Goal: Task Accomplishment & Management: Use online tool/utility

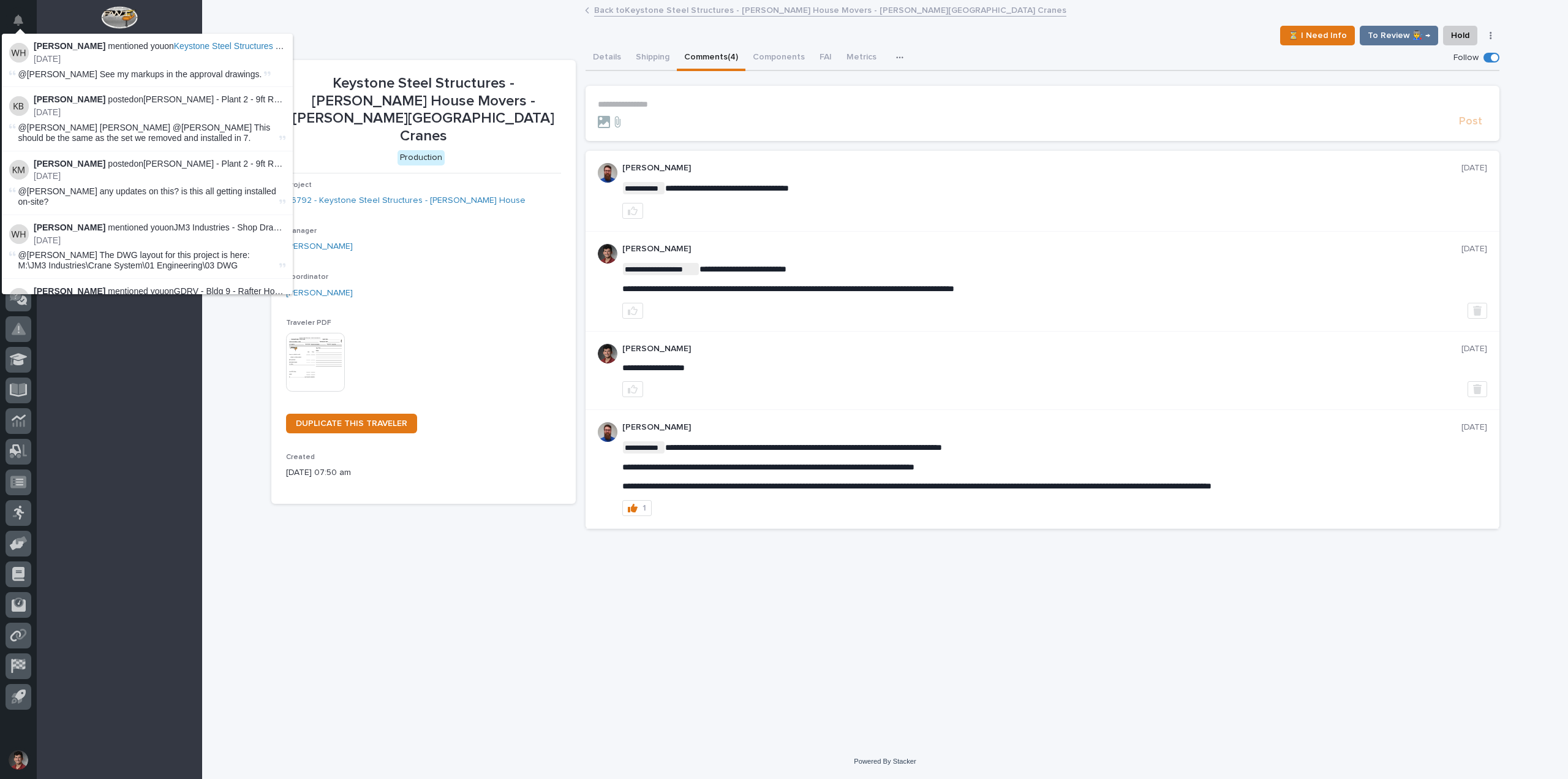
click at [512, 38] on div "⏳ I Need Info To Review 👨‍🏭 → Hold Cancel Change Traveler Type Regenerate PDF G…" at bounding box center [885, 35] width 1228 height 20
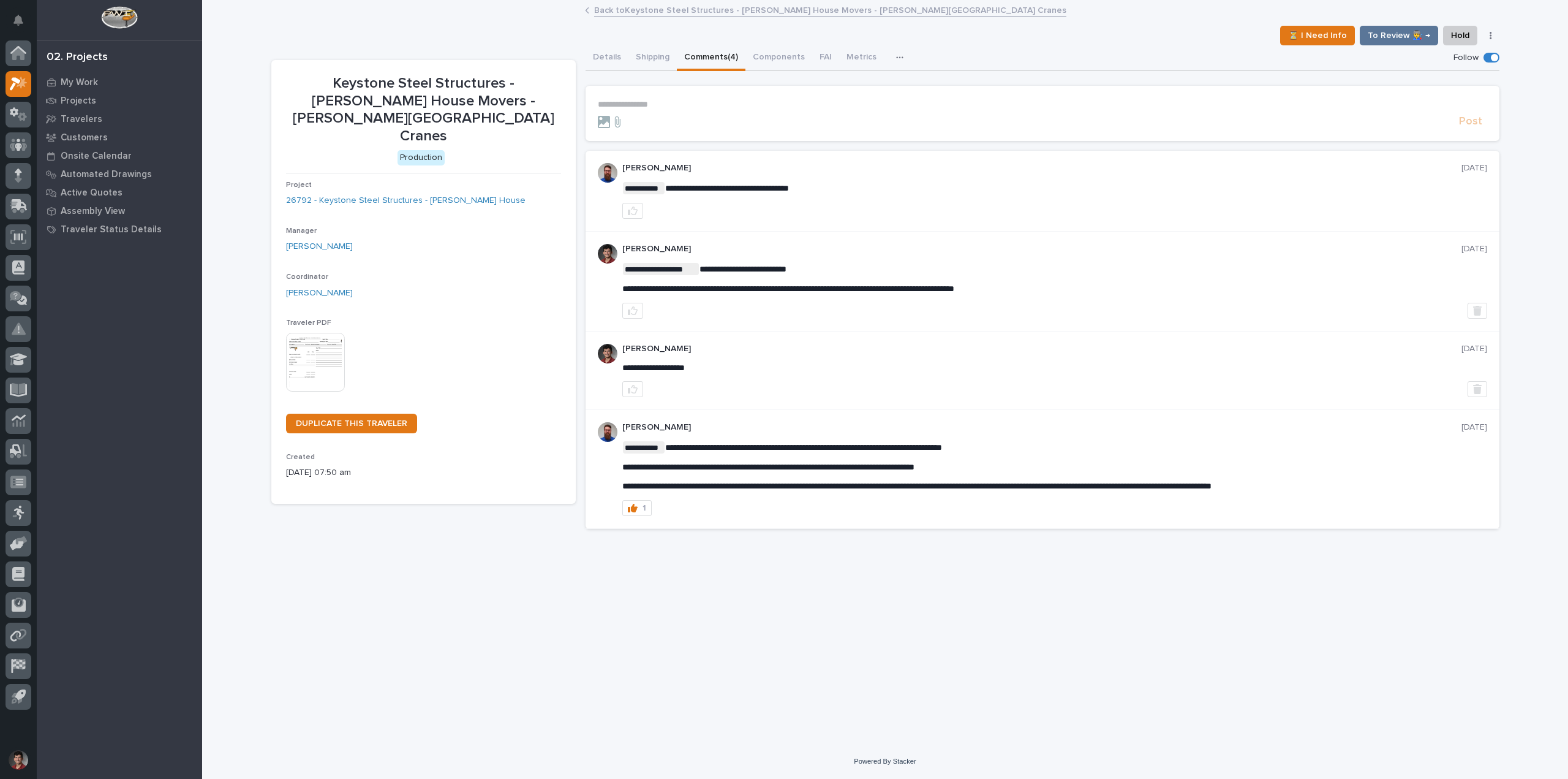
click at [681, 114] on form "**********" at bounding box center [1042, 114] width 889 height 30
click at [643, 107] on p "**********" at bounding box center [1042, 104] width 889 height 10
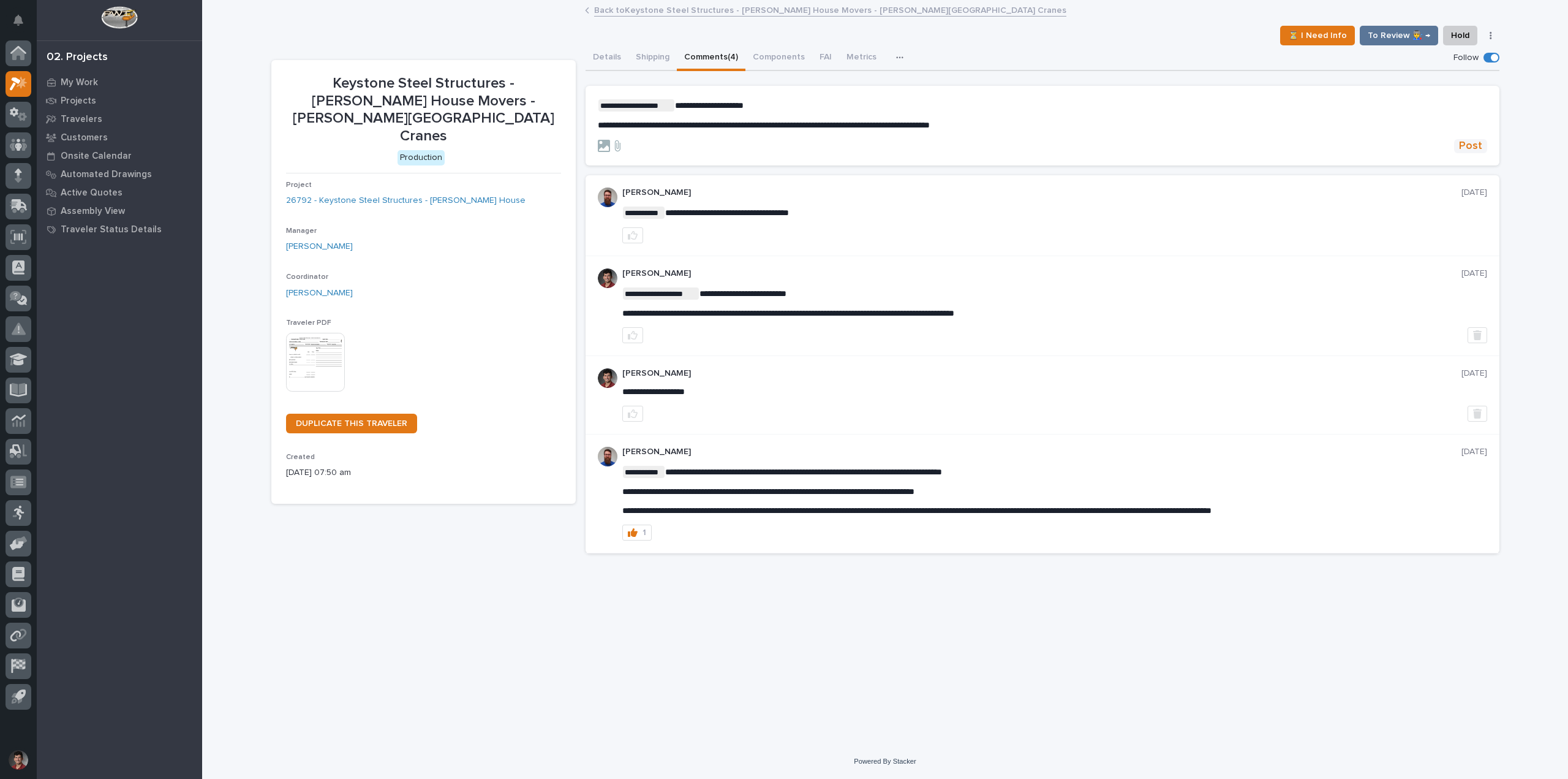
click at [1472, 146] on span "Post" at bounding box center [1471, 146] width 24 height 14
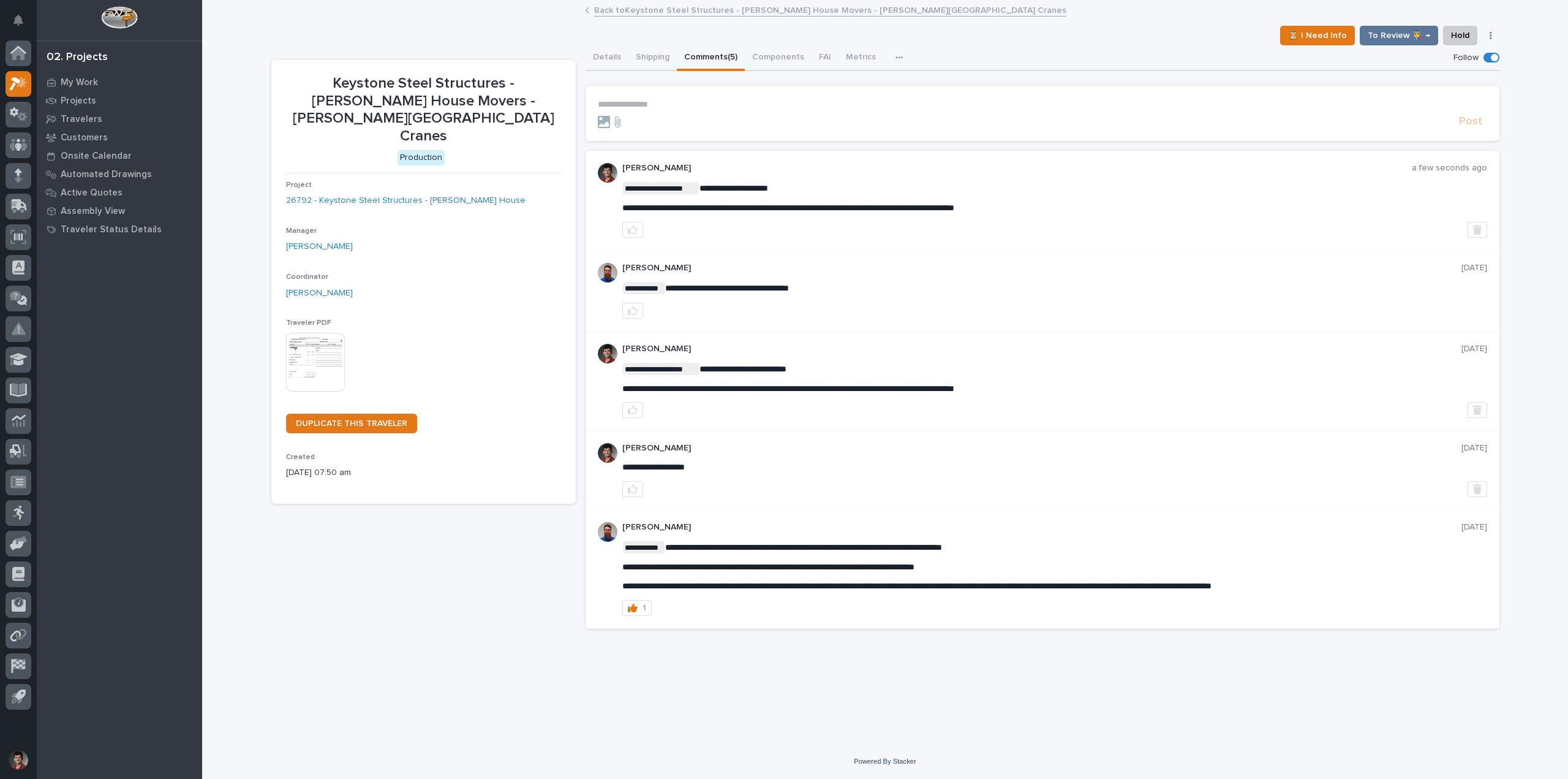
click at [641, 14] on link "Back to Keystone Steel Structures - Wolfe House Movers - Wolfe House Bridge Cra…" at bounding box center [830, 9] width 473 height 14
click at [607, 13] on link "Travelers" at bounding box center [604, 9] width 38 height 14
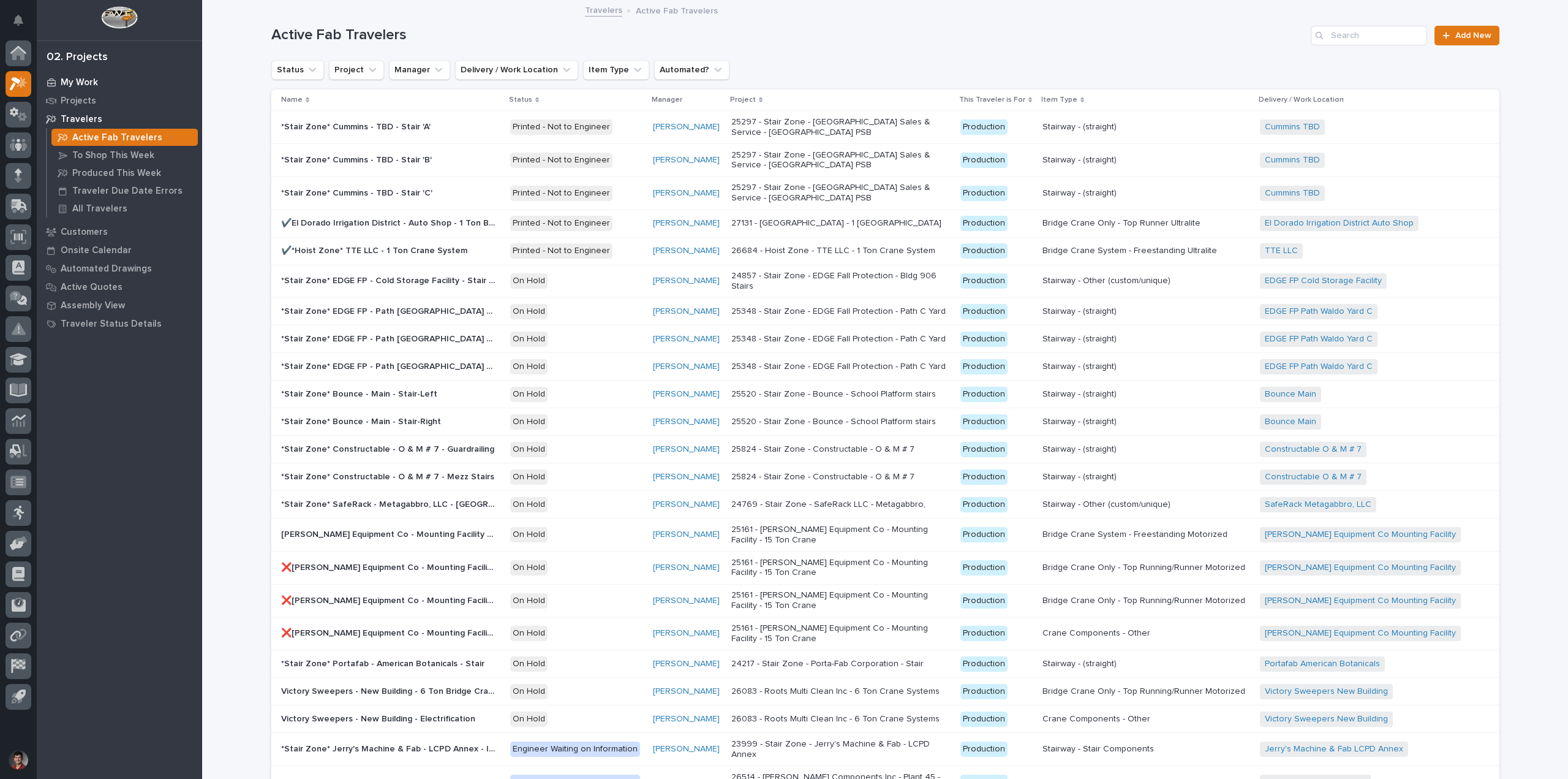
click at [71, 75] on div "My Work" at bounding box center [119, 82] width 159 height 17
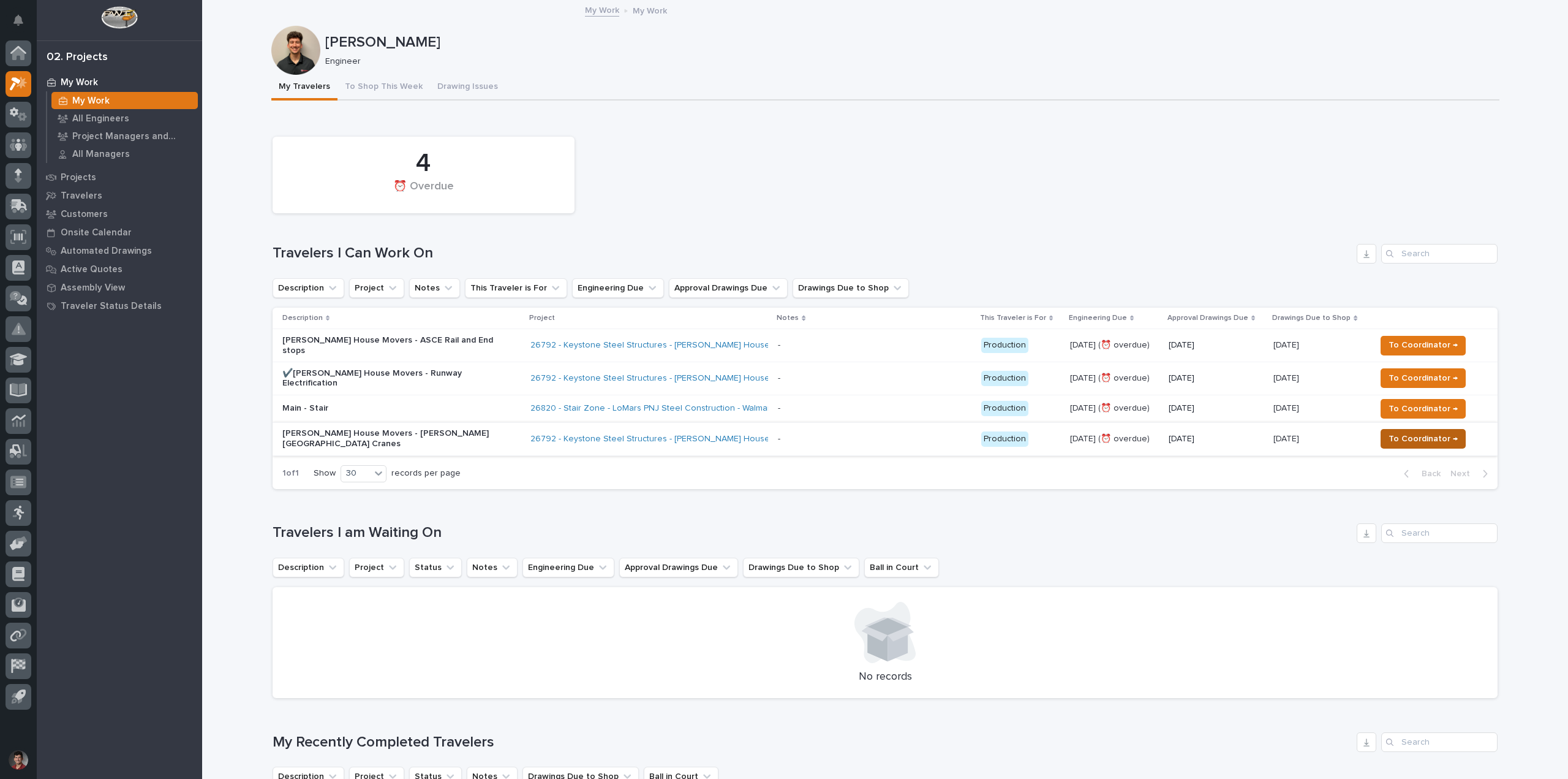
click at [1391, 431] on span "To Coordinator →" at bounding box center [1423, 438] width 69 height 15
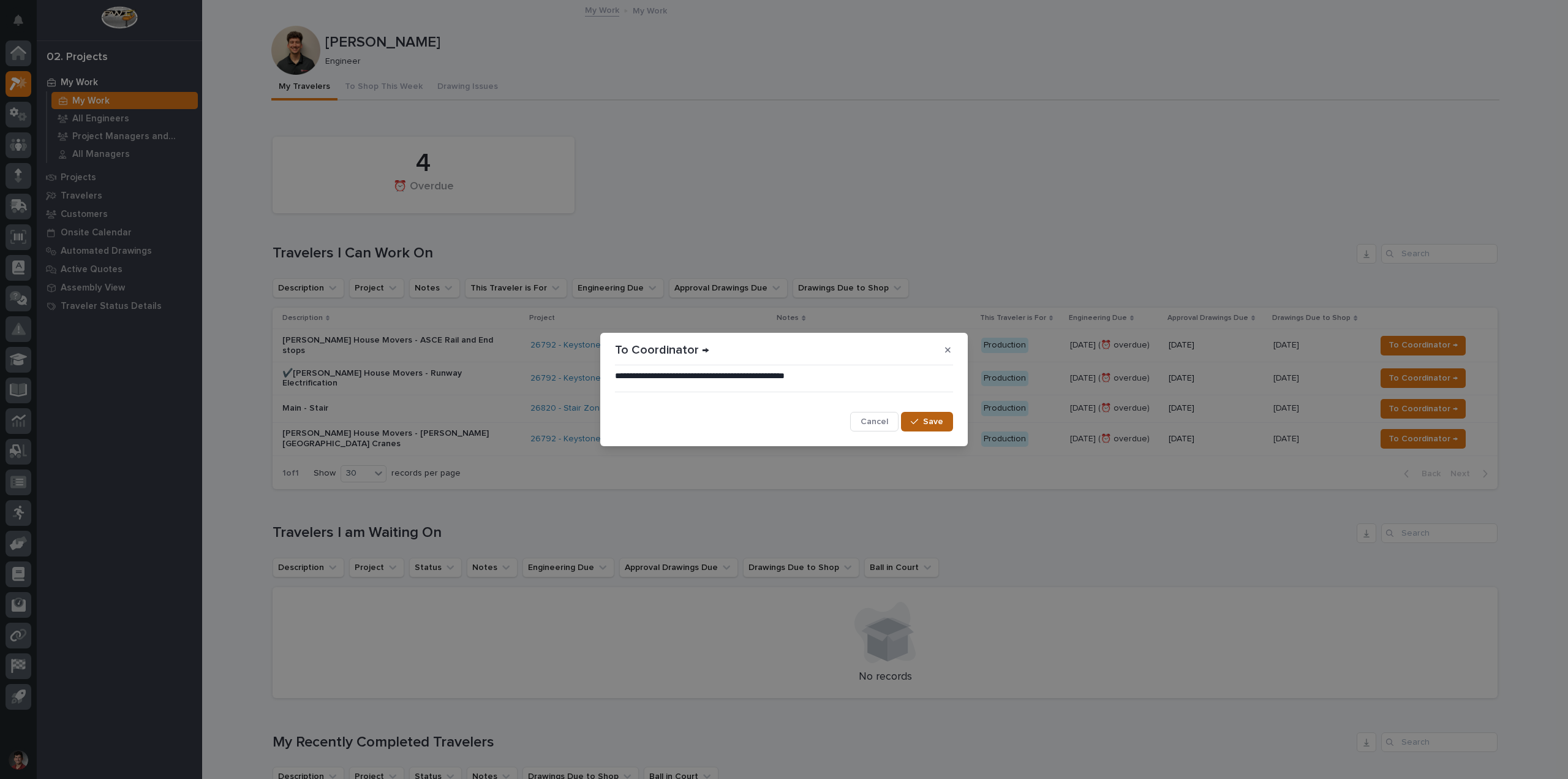
click at [929, 425] on span "Save" at bounding box center [933, 422] width 20 height 11
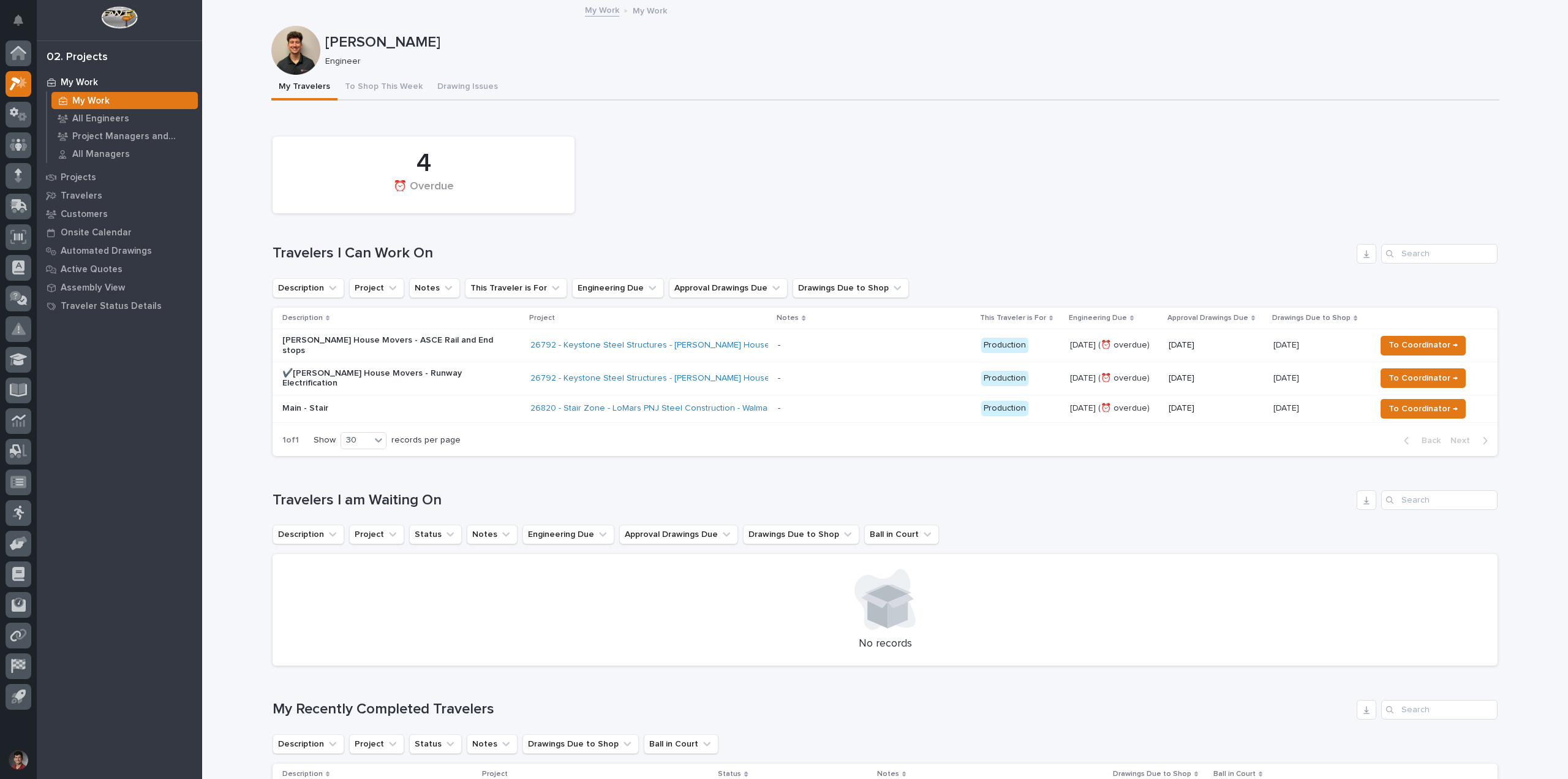
click at [710, 139] on div "4 ⏰ Overdue" at bounding box center [885, 175] width 1237 height 89
click at [710, 173] on div "3 ⏰ Overdue" at bounding box center [885, 175] width 1237 height 89
click at [632, 188] on div "3 ⏰ Overdue" at bounding box center [885, 175] width 1237 height 89
click at [407, 403] on p "Main - Stair" at bounding box center [389, 408] width 215 height 10
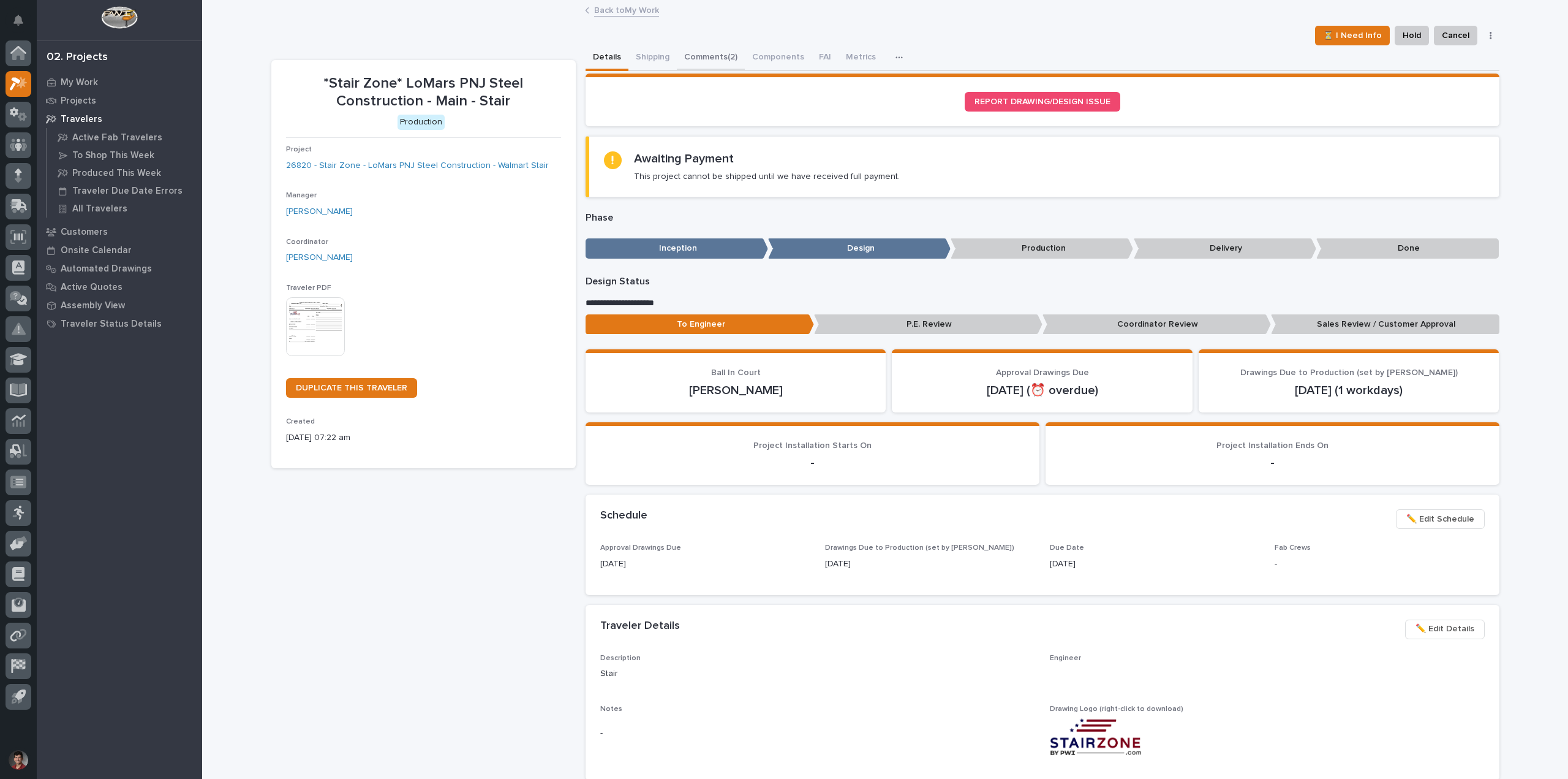
click at [692, 54] on button "Comments (2)" at bounding box center [711, 58] width 68 height 26
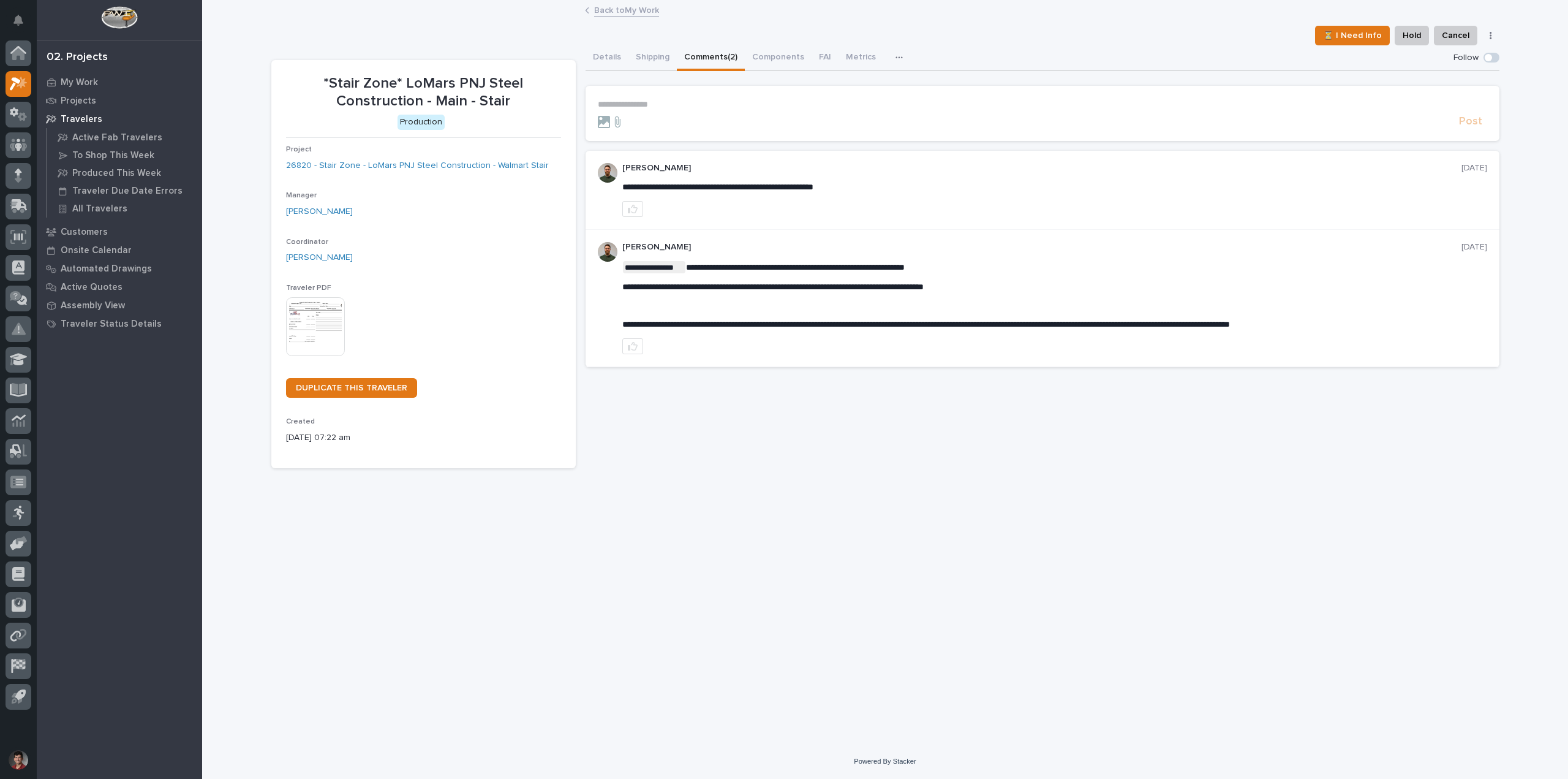
drag, startPoint x: 849, startPoint y: 431, endPoint x: 806, endPoint y: 384, distance: 63.7
click at [848, 431] on div "**********" at bounding box center [1042, 257] width 914 height 423
click at [632, 10] on link "Back to My Work" at bounding box center [626, 9] width 65 height 14
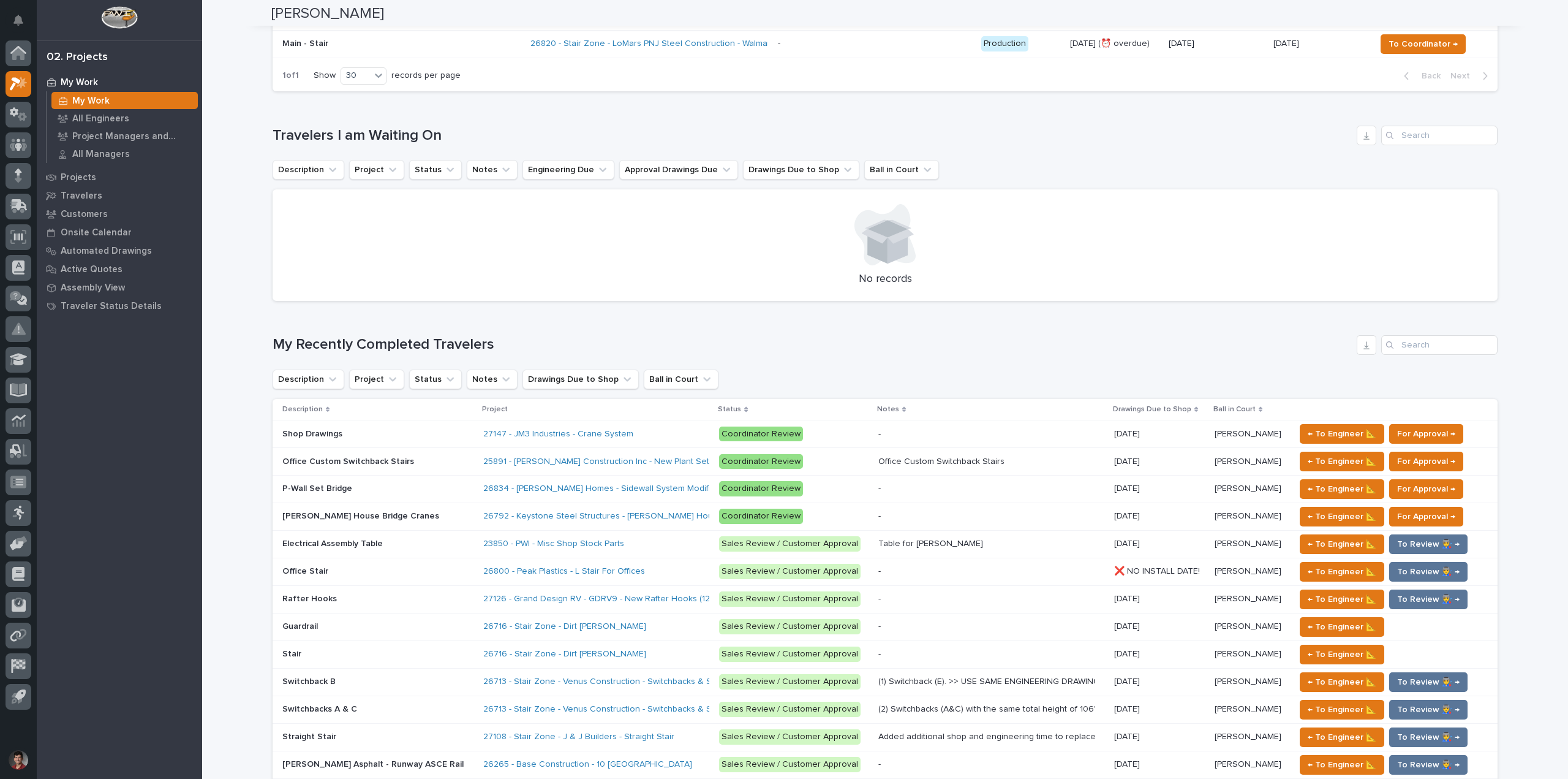
scroll to position [368, 0]
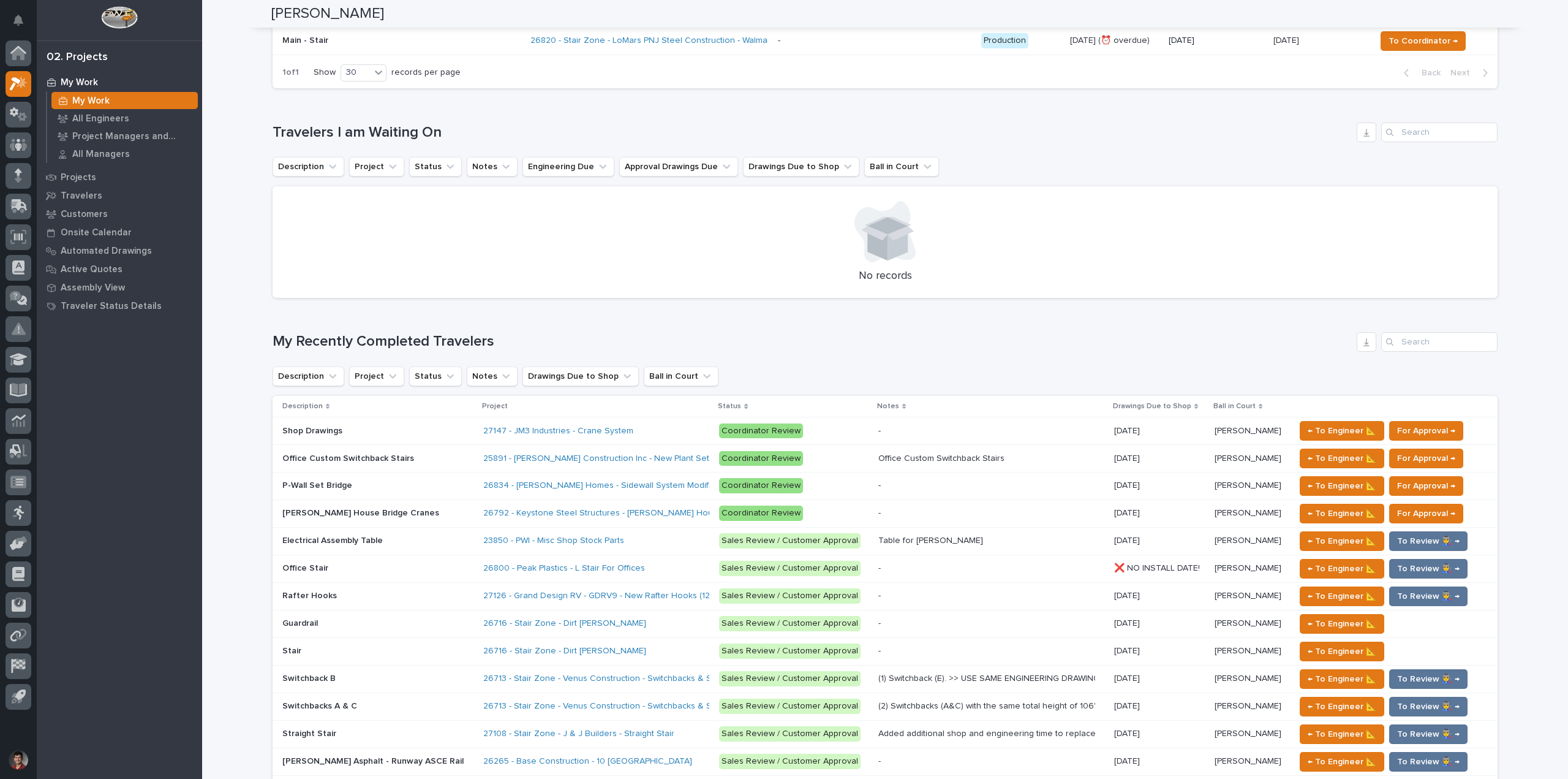
click at [645, 508] on div "26792 - Keystone Steel Structures - [PERSON_NAME] House" at bounding box center [591, 513] width 215 height 10
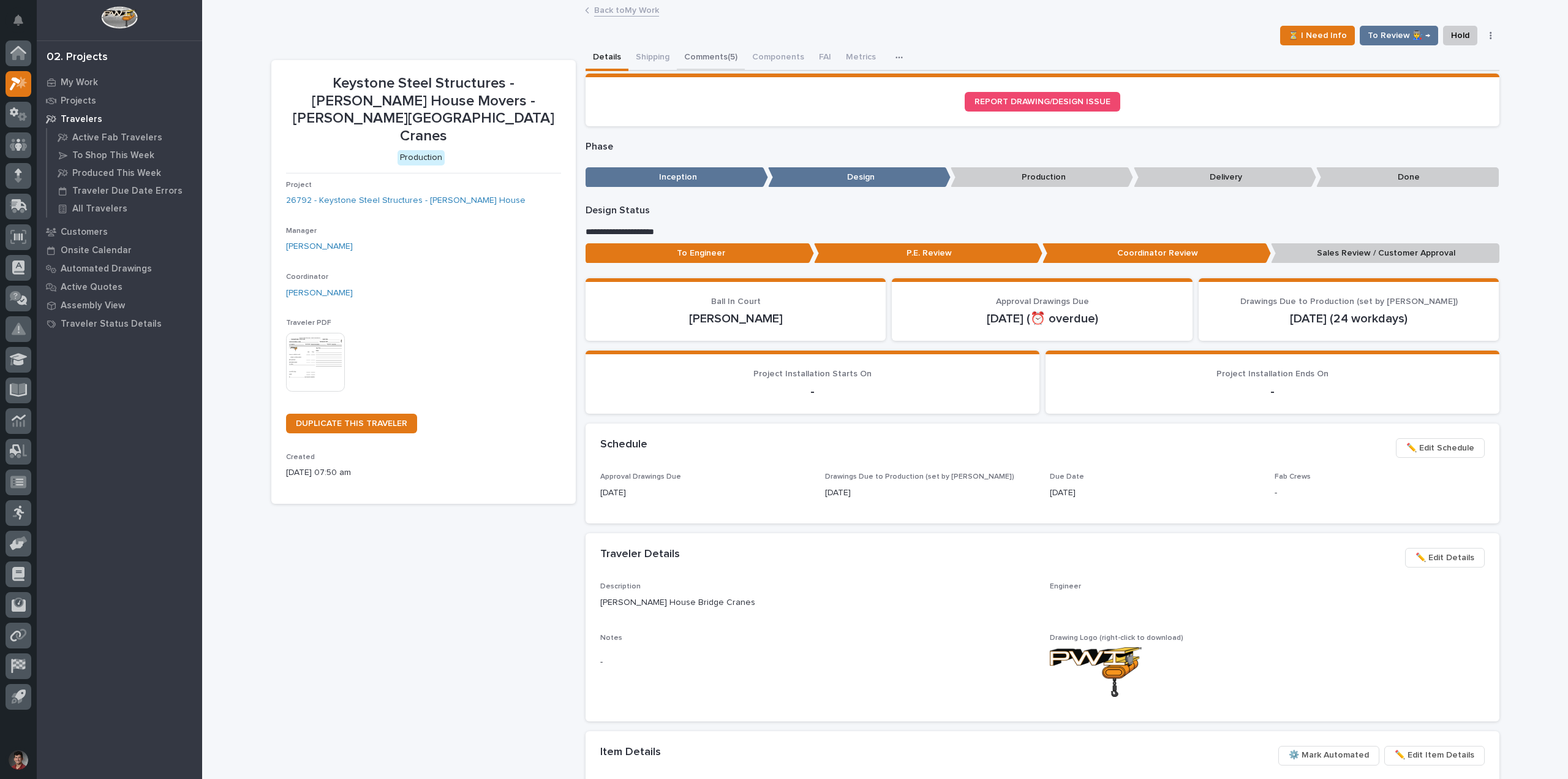
click at [715, 51] on button "Comments (5)" at bounding box center [711, 58] width 68 height 26
